Goal: Information Seeking & Learning: Understand process/instructions

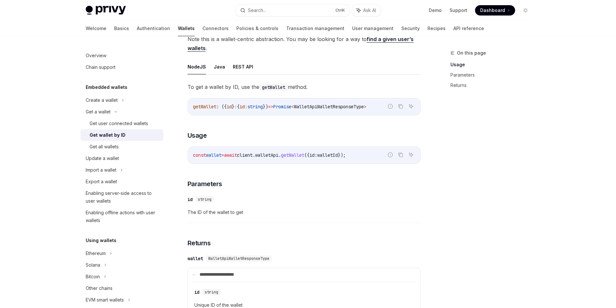
scroll to position [28, 0]
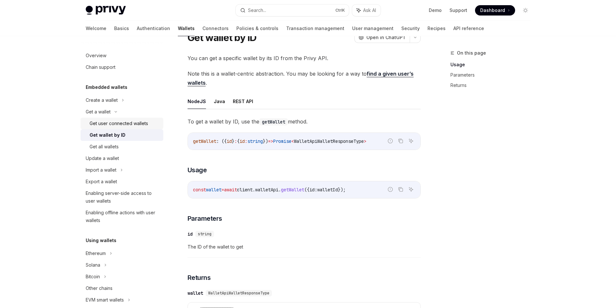
click at [114, 124] on div "Get user connected wallets" at bounding box center [119, 124] width 59 height 8
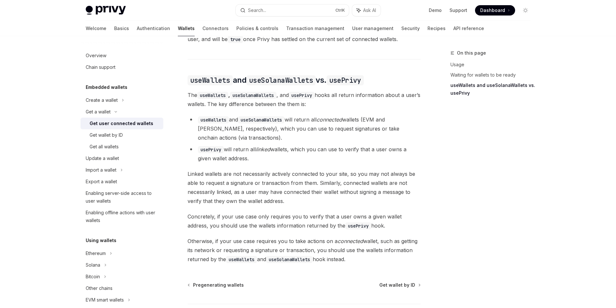
scroll to position [566, 0]
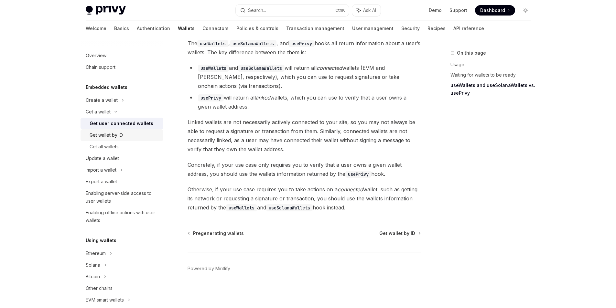
click at [108, 136] on div "Get wallet by ID" at bounding box center [106, 135] width 33 height 8
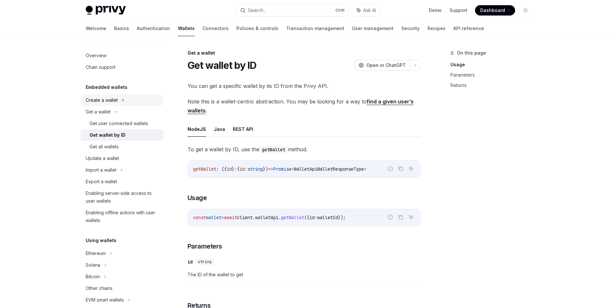
click at [110, 100] on div "Create a wallet" at bounding box center [102, 100] width 32 height 8
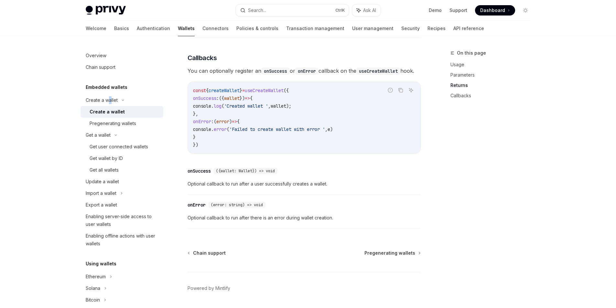
scroll to position [453, 0]
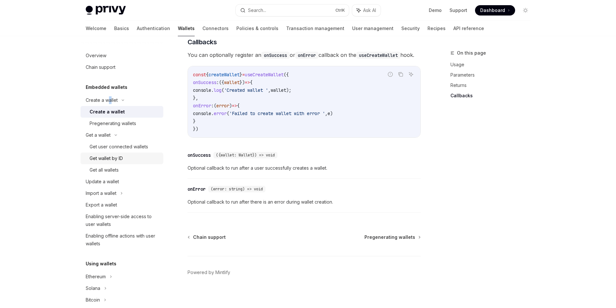
click at [113, 158] on div "Get wallet by ID" at bounding box center [106, 159] width 33 height 8
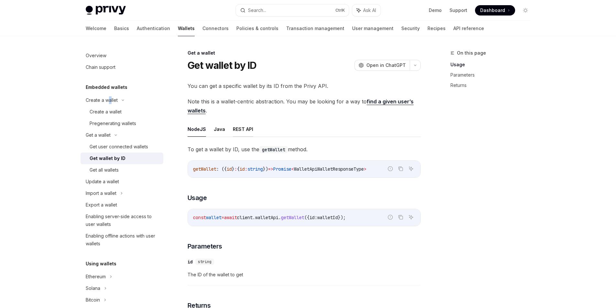
click at [241, 129] on button "REST API" at bounding box center [243, 129] width 20 height 15
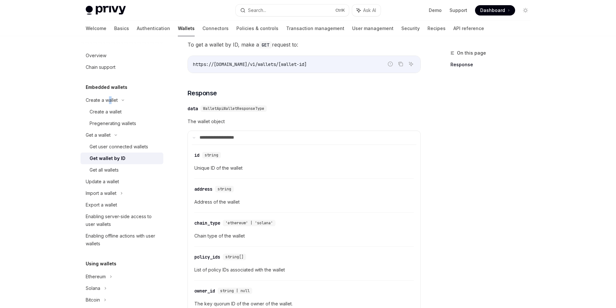
scroll to position [65, 0]
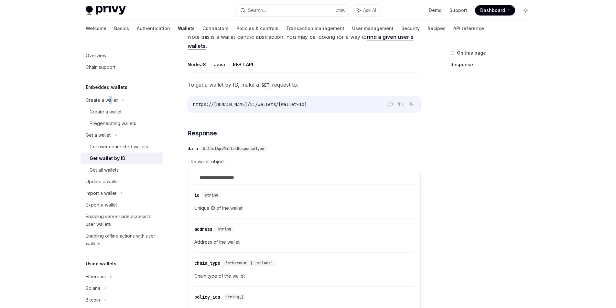
click at [215, 69] on button "Java" at bounding box center [219, 64] width 11 height 15
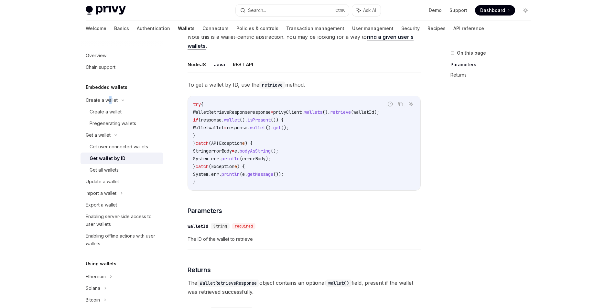
click at [195, 64] on button "NodeJS" at bounding box center [197, 64] width 18 height 15
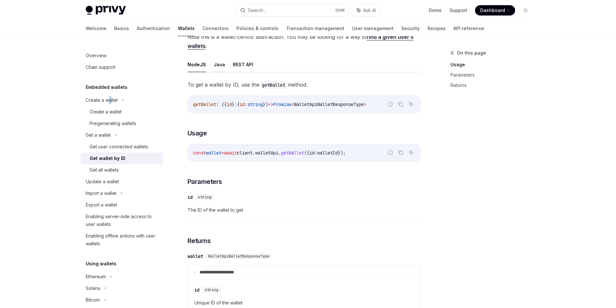
click at [218, 67] on button "Java" at bounding box center [219, 64] width 11 height 15
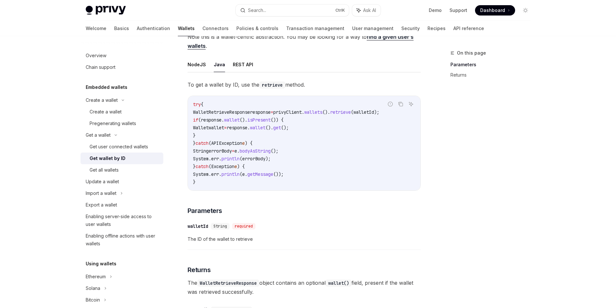
click at [208, 66] on ul "NodeJS Java REST API" at bounding box center [304, 65] width 233 height 16
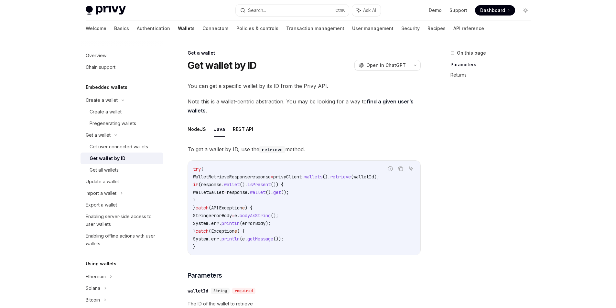
click at [382, 101] on link "find a given user’s wallets" at bounding box center [301, 106] width 226 height 16
type textarea "*"
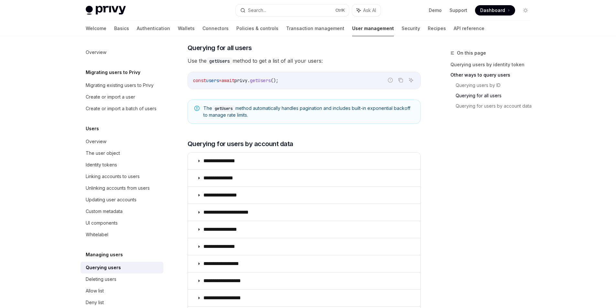
scroll to position [323, 0]
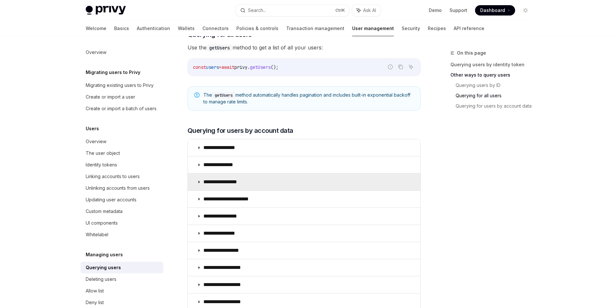
click at [217, 182] on p "**********" at bounding box center [225, 182] width 44 height 6
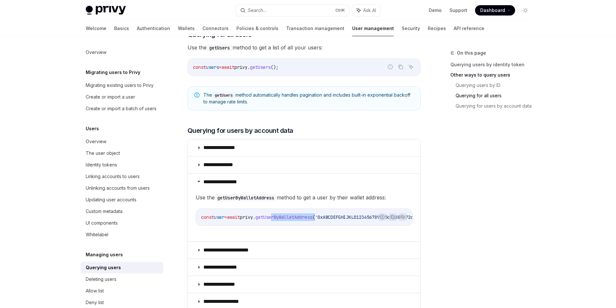
drag, startPoint x: 286, startPoint y: 229, endPoint x: 330, endPoint y: 232, distance: 44.7
click at [330, 232] on children "Use the getUserByWalletAddress method to get a user by their wallet address: Re…" at bounding box center [304, 214] width 217 height 43
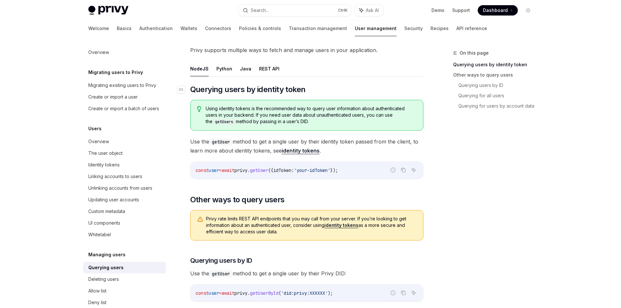
scroll to position [32, 0]
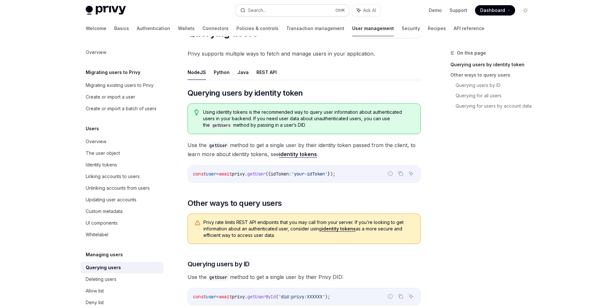
click at [270, 9] on button "Search... Ctrl K" at bounding box center [292, 11] width 113 height 12
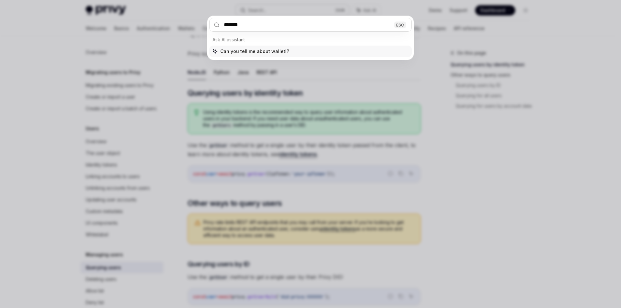
type input "********"
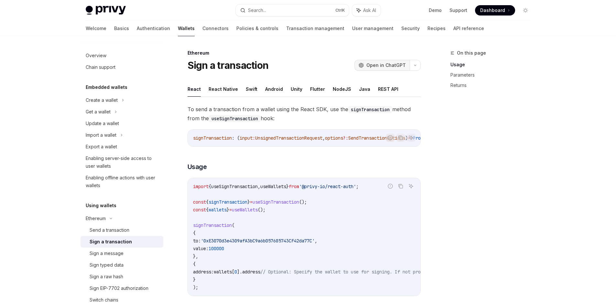
click at [392, 65] on span "Open in ChatGPT" at bounding box center [385, 65] width 39 height 6
click at [104, 112] on div "Get a wallet" at bounding box center [98, 112] width 25 height 8
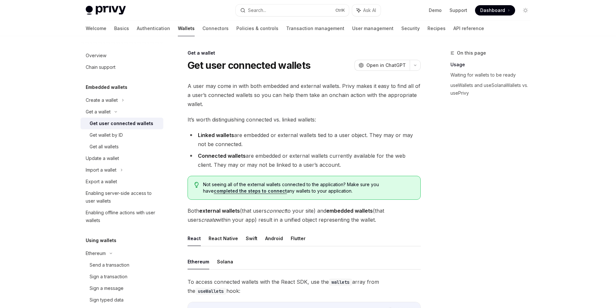
click at [106, 123] on div "Get user connected wallets" at bounding box center [122, 124] width 64 height 8
click at [109, 136] on div "Get wallet by ID" at bounding box center [106, 135] width 33 height 8
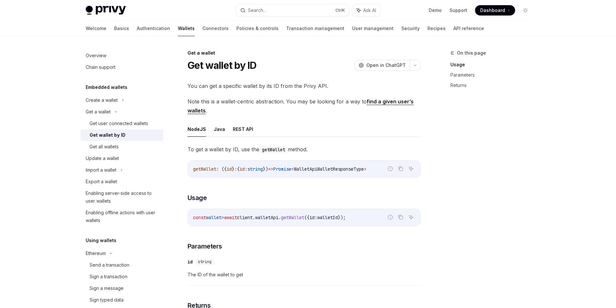
type textarea "*"
